Goal: Task Accomplishment & Management: Manage account settings

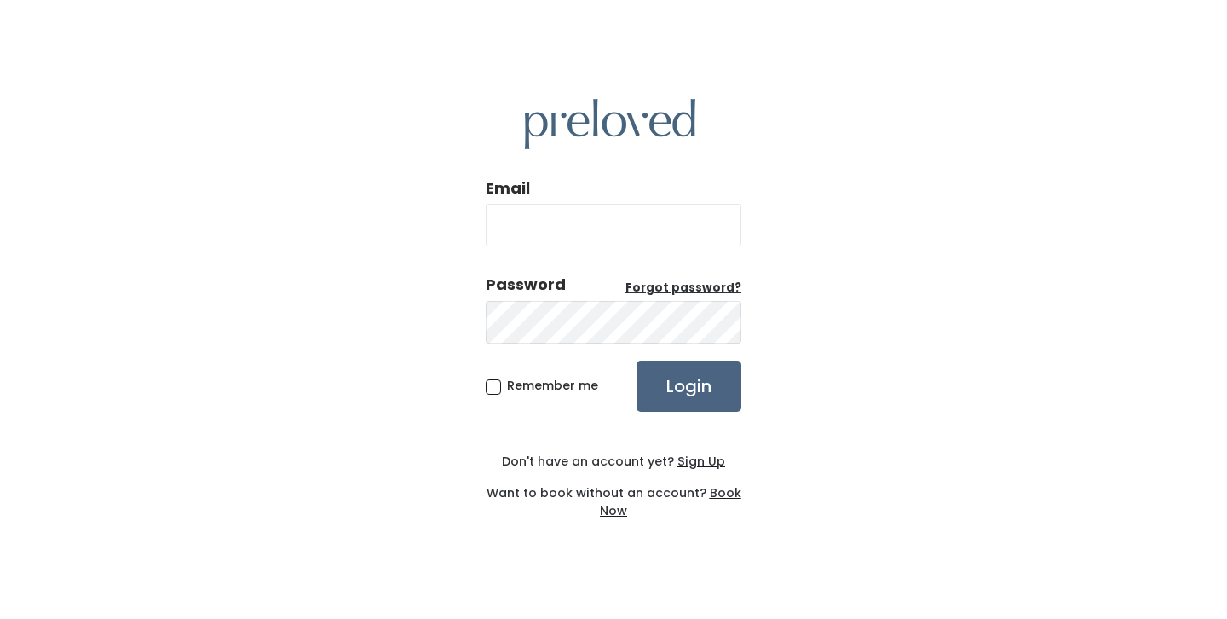
type input "julierlang@gmail.com"
click at [695, 378] on input "Login" at bounding box center [688, 385] width 105 height 51
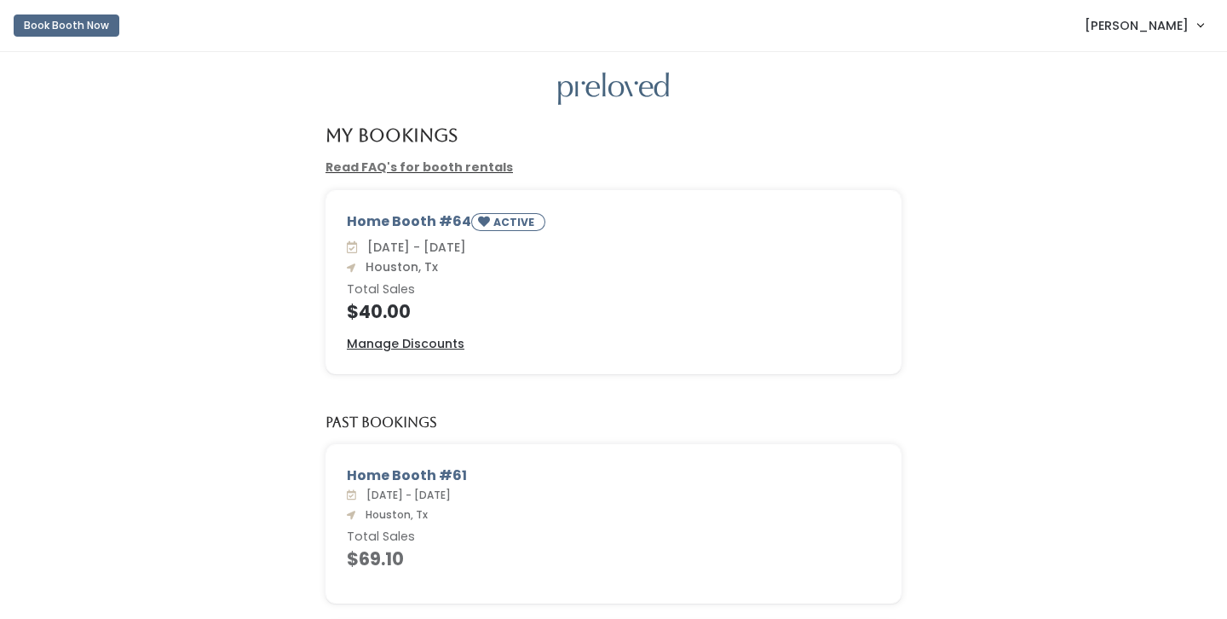
click at [1190, 22] on link "[PERSON_NAME]" at bounding box center [1144, 25] width 153 height 37
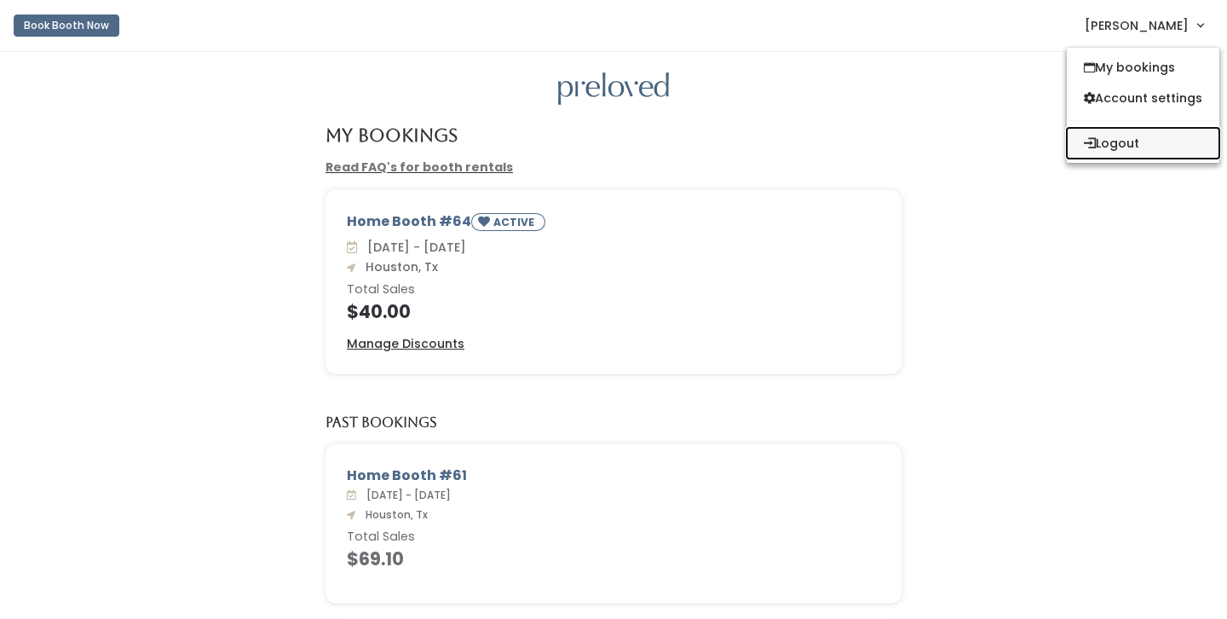
click at [1131, 147] on button "Logout" at bounding box center [1143, 143] width 153 height 31
